Goal: Connect with others: Establish contact or relationships with other users

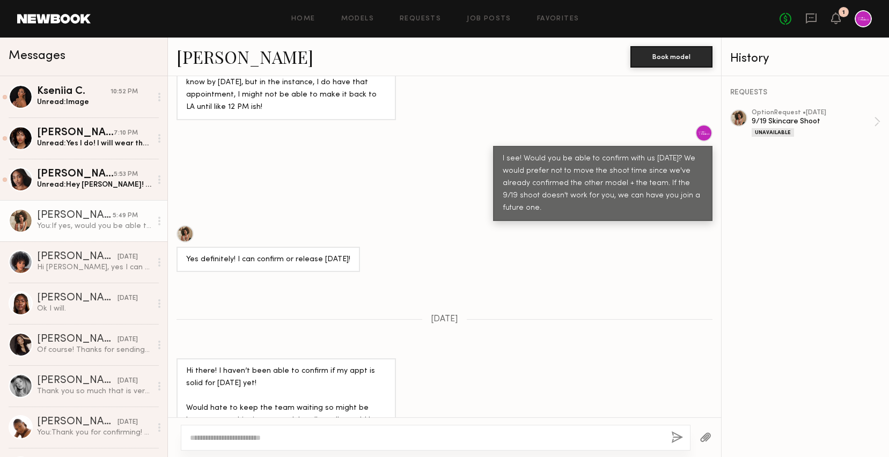
scroll to position [1041, 0]
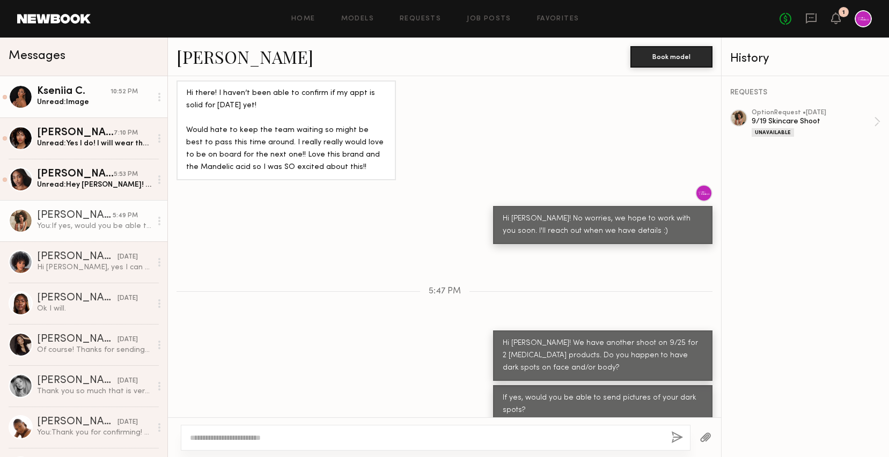
click at [98, 92] on div "Kseniia C." at bounding box center [73, 91] width 73 height 11
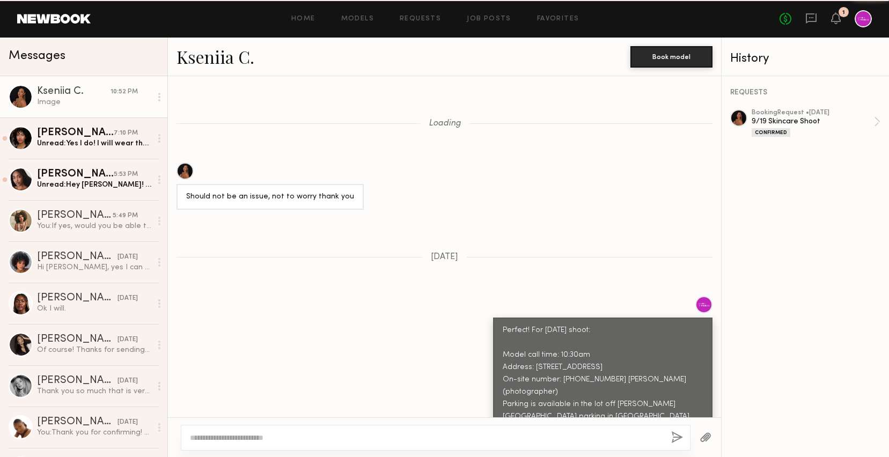
scroll to position [805, 0]
